Goal: Task Accomplishment & Management: Manage account settings

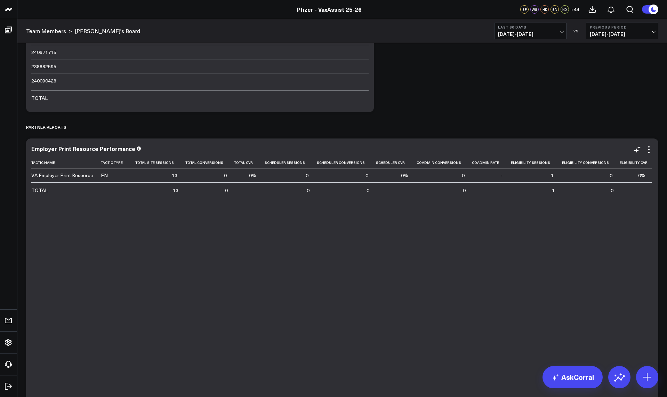
scroll to position [464, 0]
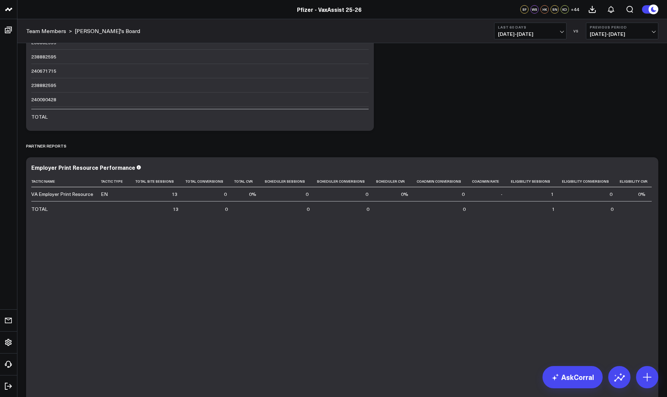
drag, startPoint x: 586, startPoint y: 88, endPoint x: 579, endPoint y: 89, distance: 6.6
click at [586, 88] on div "Modify via AI Copy link to widget Ask support Remove Create linked copy Executi…" at bounding box center [343, 144] width 640 height 1119
click at [589, 91] on div "Modify via AI Copy link to widget Ask support Remove Create linked copy Executi…" at bounding box center [343, 144] width 640 height 1119
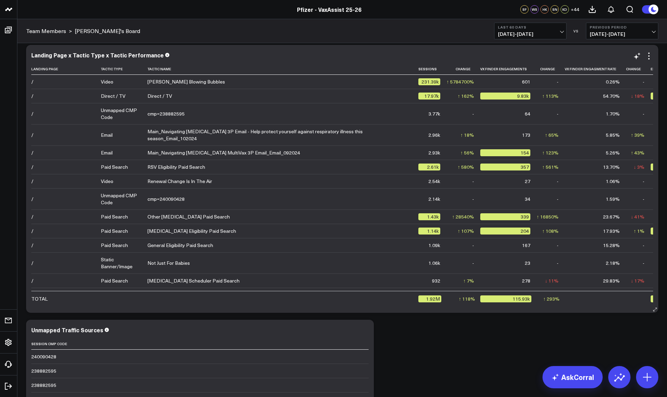
scroll to position [0, 0]
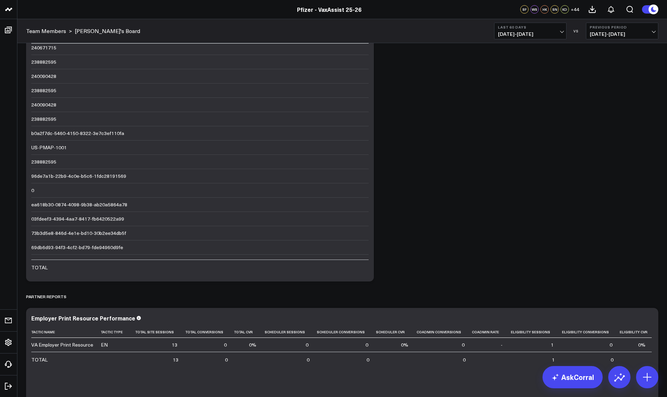
scroll to position [383, 0]
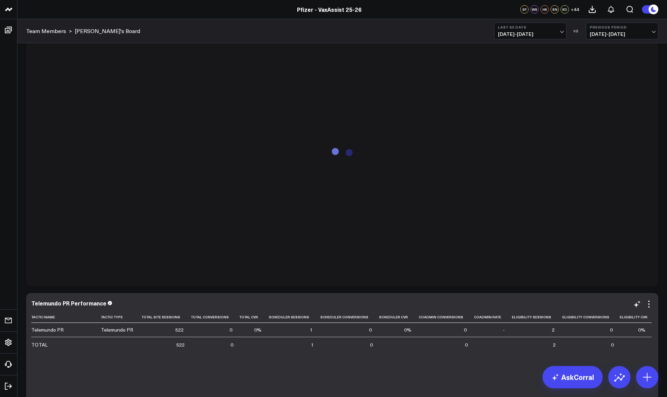
scroll to position [568, 0]
